Goal: Information Seeking & Learning: Learn about a topic

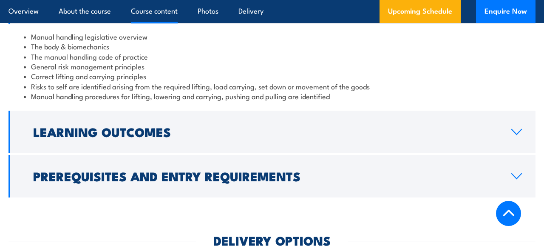
scroll to position [733, 0]
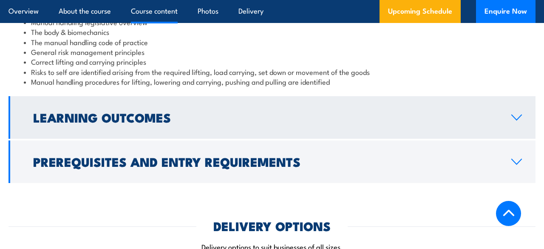
click at [515, 114] on icon at bounding box center [516, 117] width 11 height 7
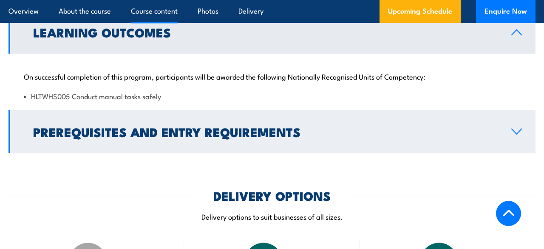
click at [520, 128] on icon at bounding box center [516, 131] width 11 height 7
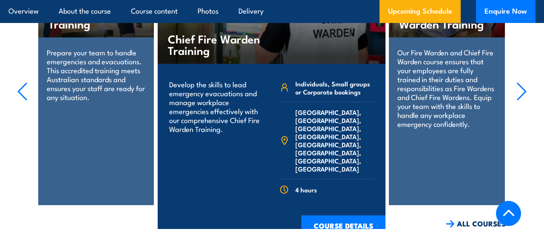
scroll to position [1708, 0]
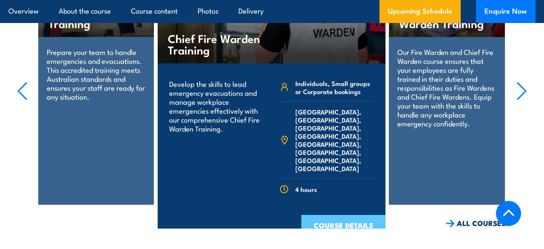
click at [330, 215] on link "COURSE DETAILS" at bounding box center [344, 226] width 84 height 22
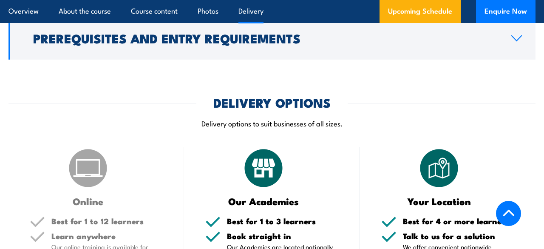
scroll to position [1073, 0]
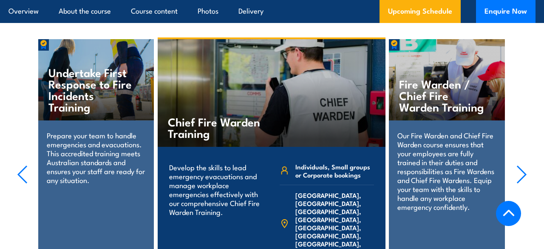
scroll to position [1634, 0]
click at [446, 141] on p "Our Fire Warden and Chief Fire Warden course ensures that your employees are fu…" at bounding box center [447, 171] width 99 height 80
click at [434, 78] on h4 "Fire Warden / Chief Fire Warden Training" at bounding box center [443, 95] width 88 height 34
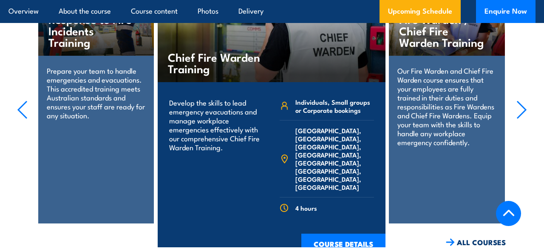
scroll to position [1700, 0]
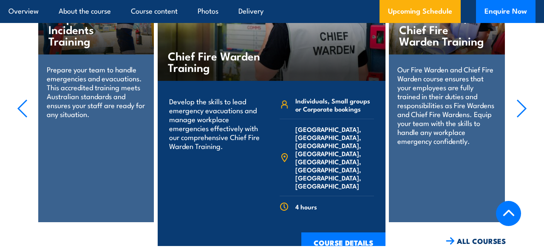
click at [463, 187] on div "Fire Warden / Chief Fire Warden Training Our Fire Warden and Chief Fire Warden …" at bounding box center [447, 97] width 116 height 249
click at [463, 186] on div "Fire Warden / Chief Fire Warden Training Our Fire Warden and Chief Fire Warden …" at bounding box center [447, 97] width 116 height 249
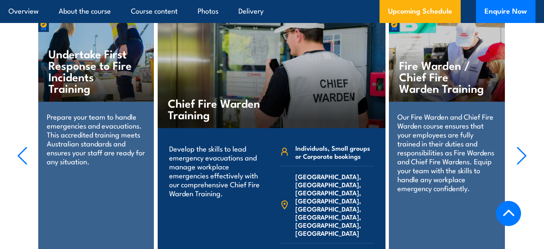
scroll to position [1641, 0]
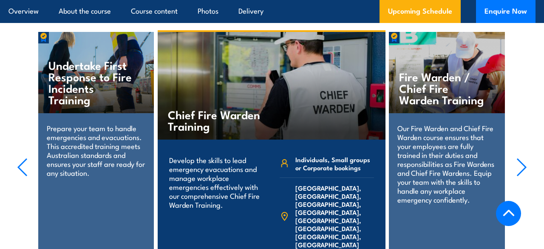
click at [521, 158] on icon "button" at bounding box center [522, 167] width 11 height 19
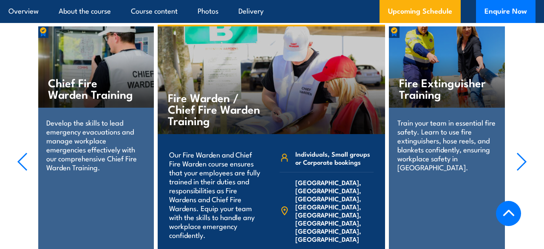
scroll to position [1696, 0]
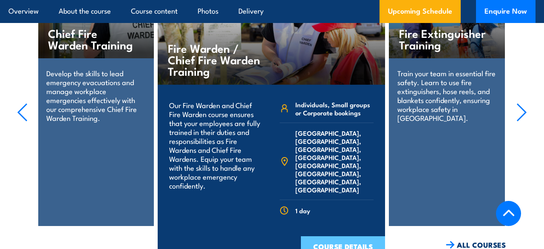
click at [331, 236] on link "COURSE DETAILS" at bounding box center [343, 247] width 84 height 22
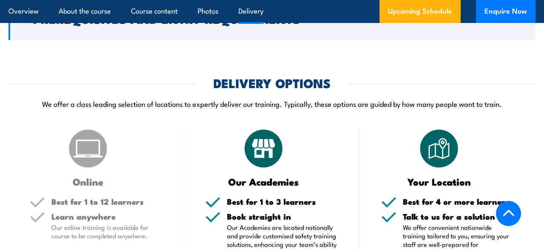
scroll to position [1104, 0]
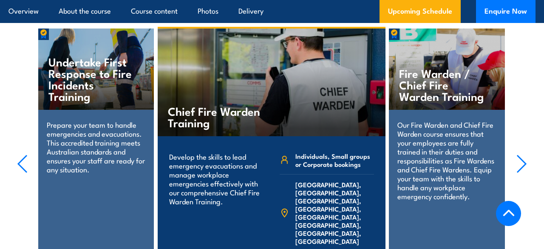
scroll to position [1696, 0]
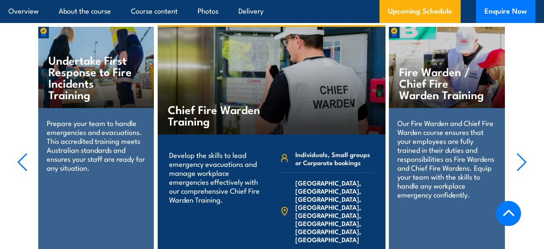
click at [523, 154] on icon "button" at bounding box center [522, 162] width 9 height 17
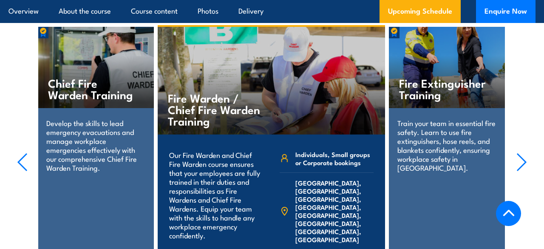
click at [523, 154] on icon "button" at bounding box center [522, 162] width 9 height 17
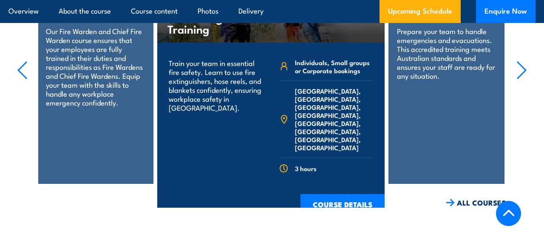
scroll to position [1798, 0]
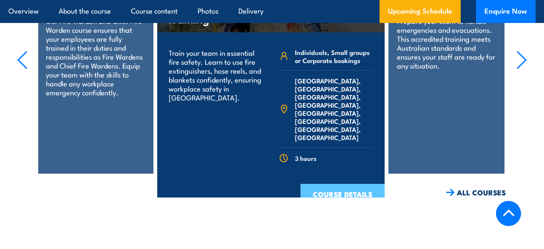
click at [343, 184] on link "COURSE DETAILS" at bounding box center [343, 195] width 84 height 22
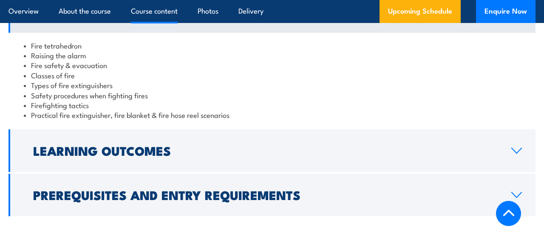
scroll to position [819, 0]
